Goal: Task Accomplishment & Management: Use online tool/utility

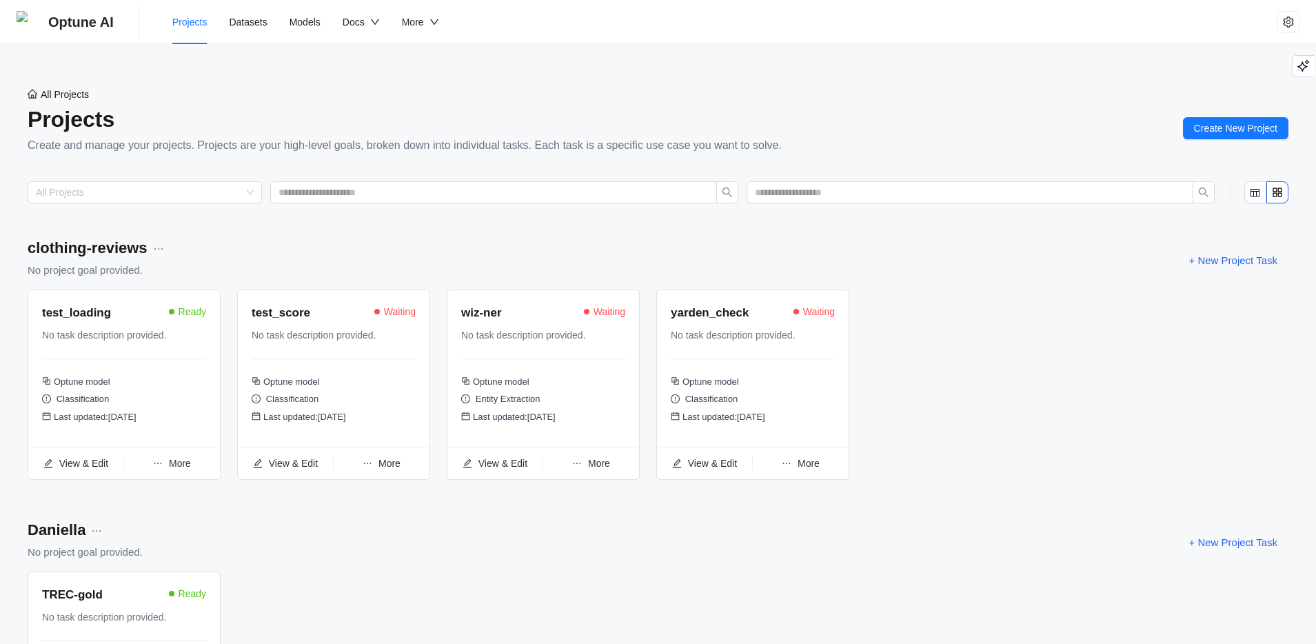
click at [119, 319] on div "test_loading Ready" at bounding box center [124, 314] width 164 height 21
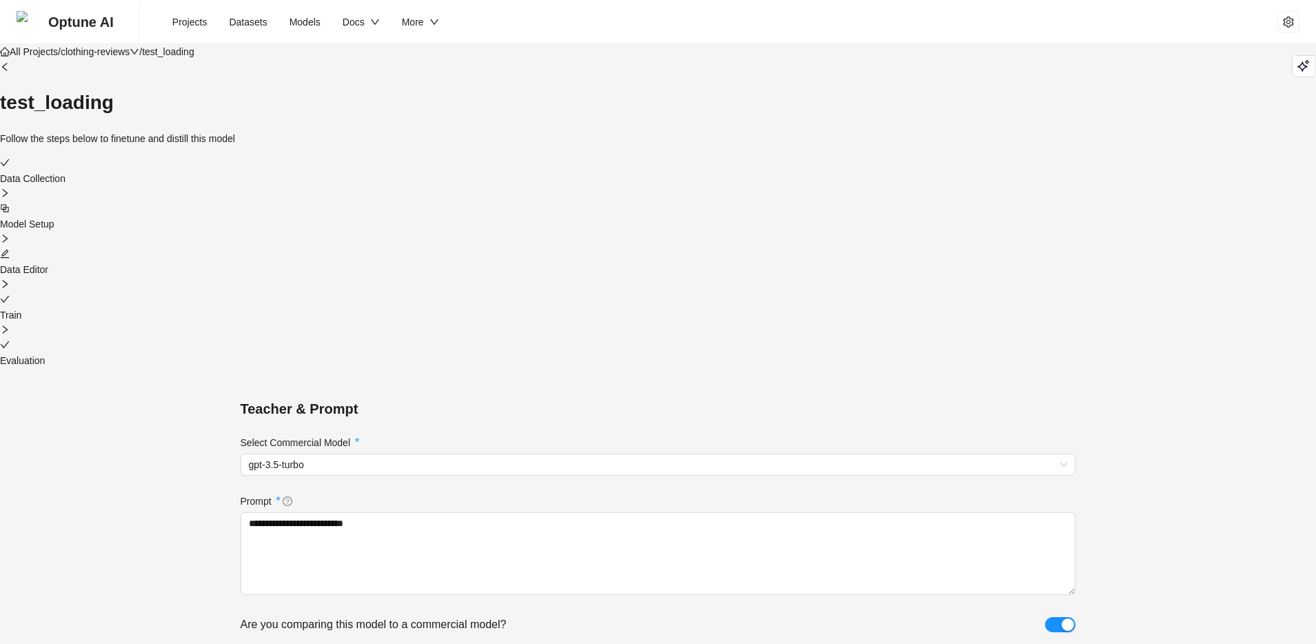
click at [914, 338] on div at bounding box center [658, 345] width 1316 height 15
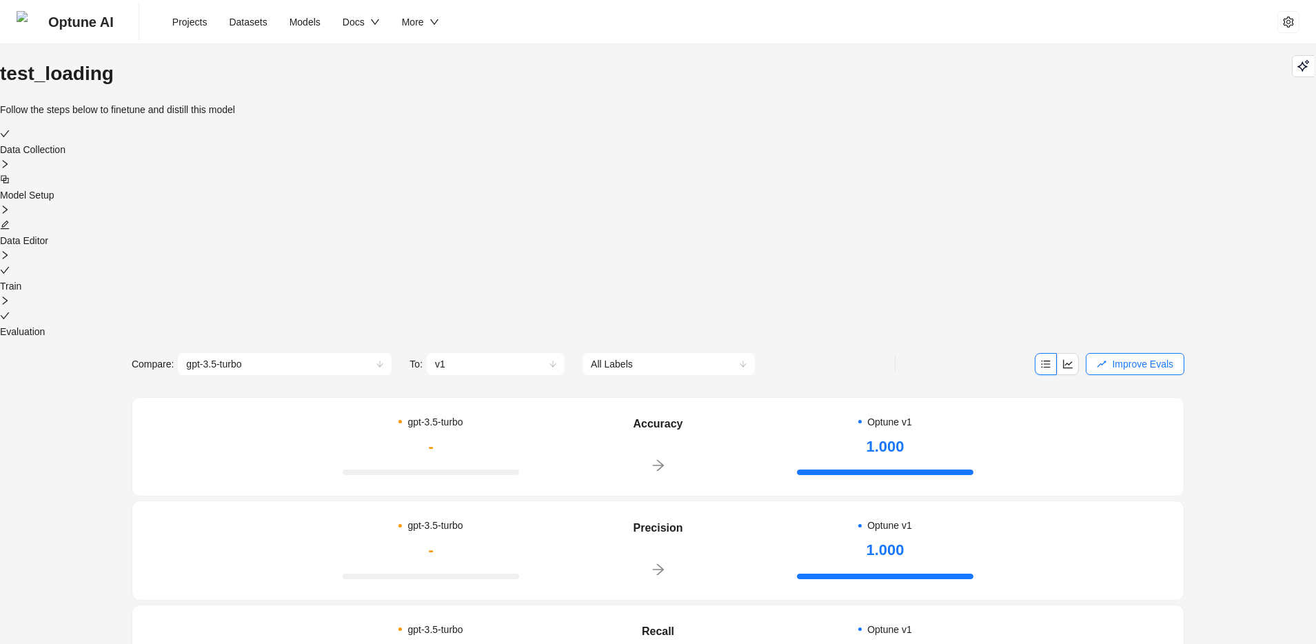
scroll to position [324, 0]
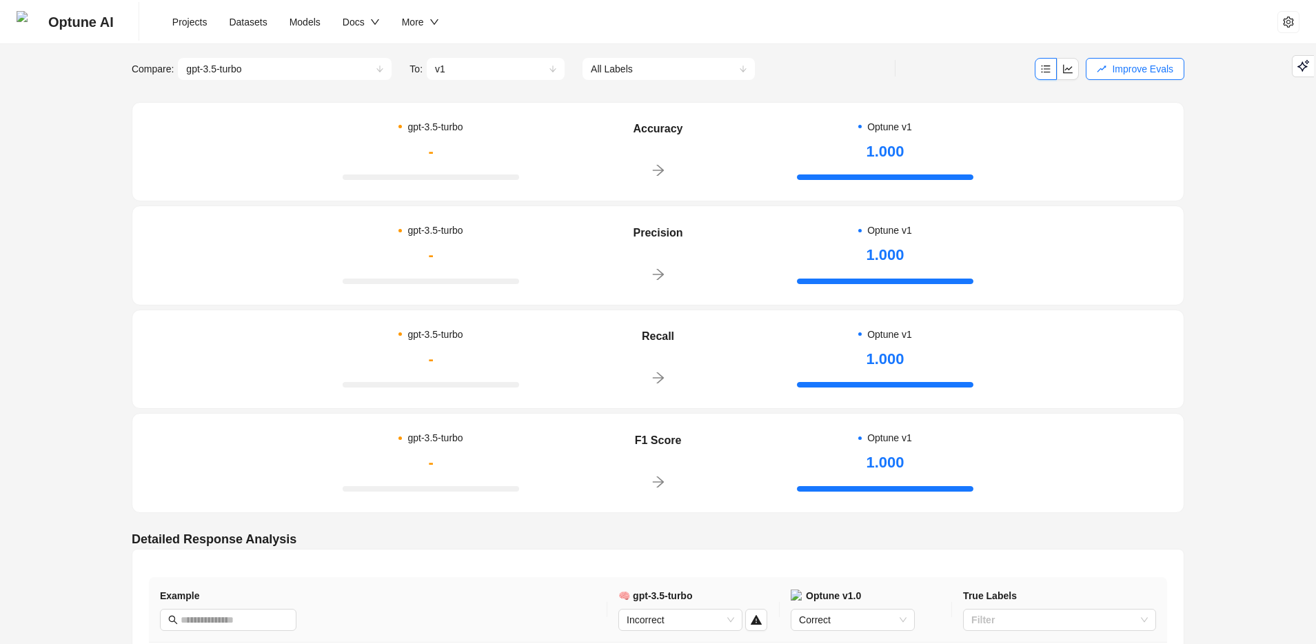
click at [1265, 283] on div "All Projects / clothing-reviews / test_loading test_loading Follow the steps be…" at bounding box center [658, 258] width 1316 height 1077
click at [1235, 70] on div "All Projects / clothing-reviews / test_loading test_loading Follow the steps be…" at bounding box center [658, 258] width 1316 height 1077
